Goal: Information Seeking & Learning: Learn about a topic

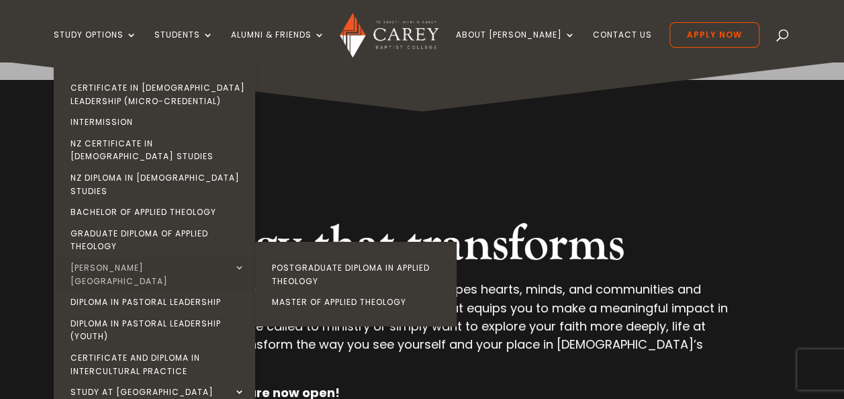
click at [117, 257] on link "[PERSON_NAME][GEOGRAPHIC_DATA]" at bounding box center [157, 274] width 201 height 34
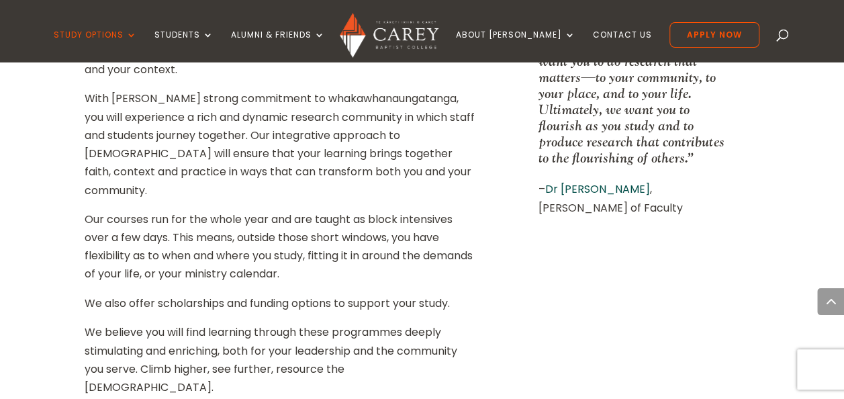
scroll to position [940, 0]
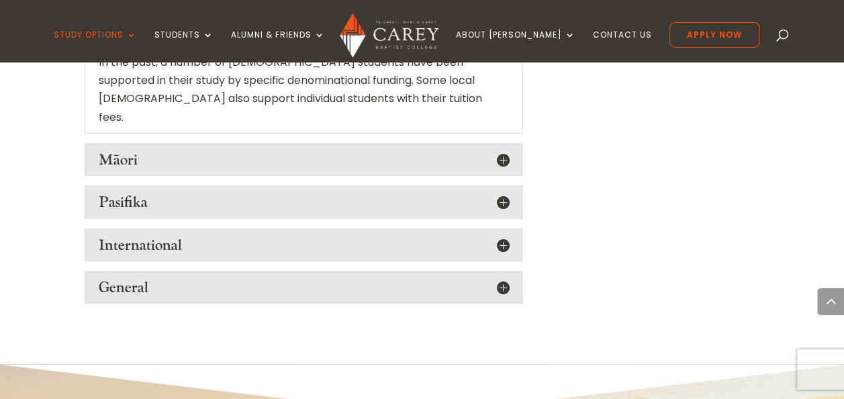
scroll to position [1544, 0]
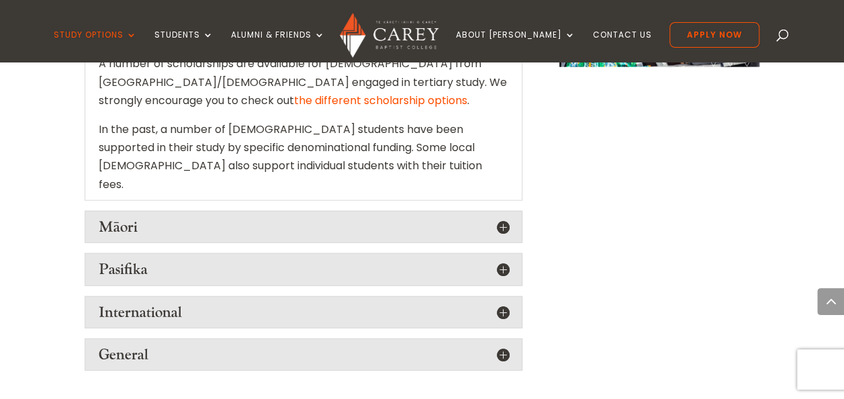
click at [113, 346] on h5 "General" at bounding box center [303, 354] width 409 height 17
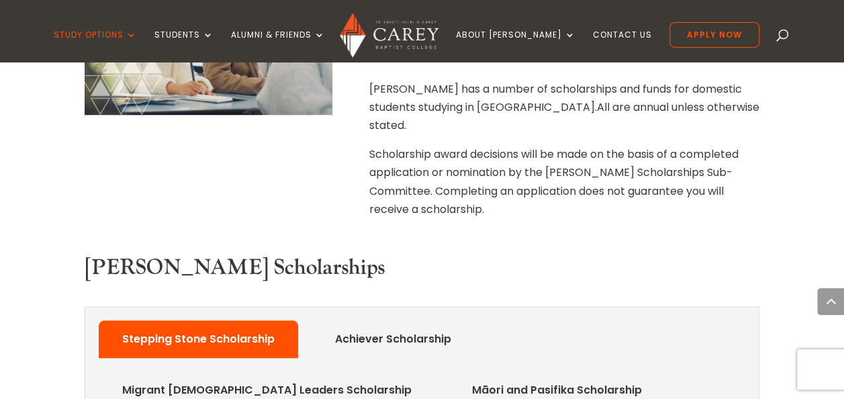
scroll to position [403, 0]
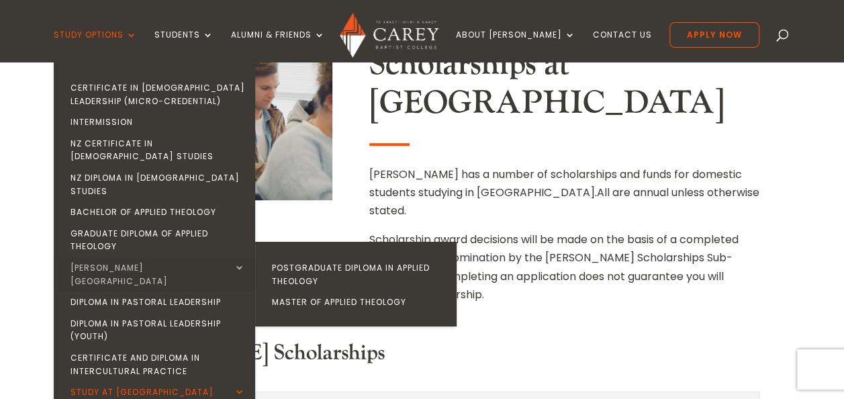
click at [122, 257] on link "[PERSON_NAME][GEOGRAPHIC_DATA]" at bounding box center [157, 274] width 201 height 34
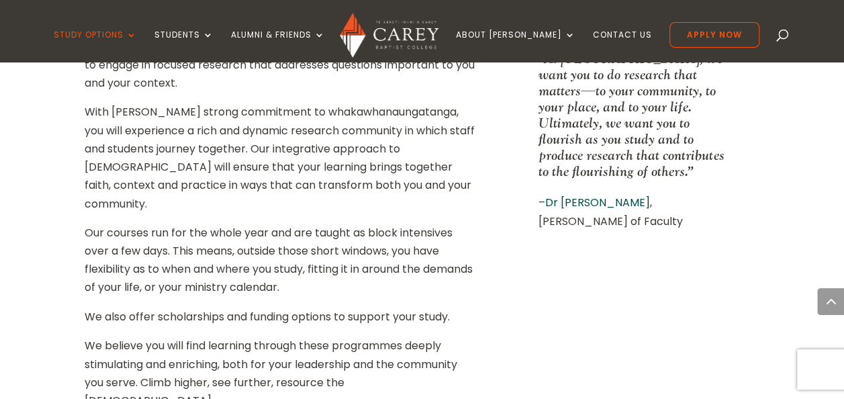
scroll to position [940, 0]
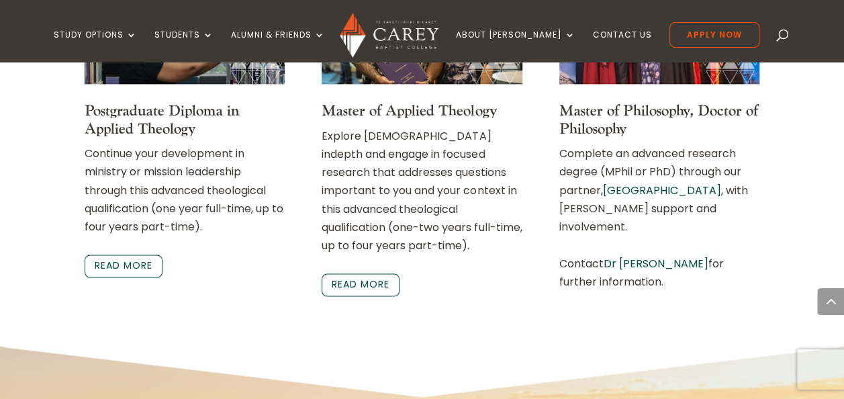
scroll to position [3490, 0]
